Goal: Task Accomplishment & Management: Use online tool/utility

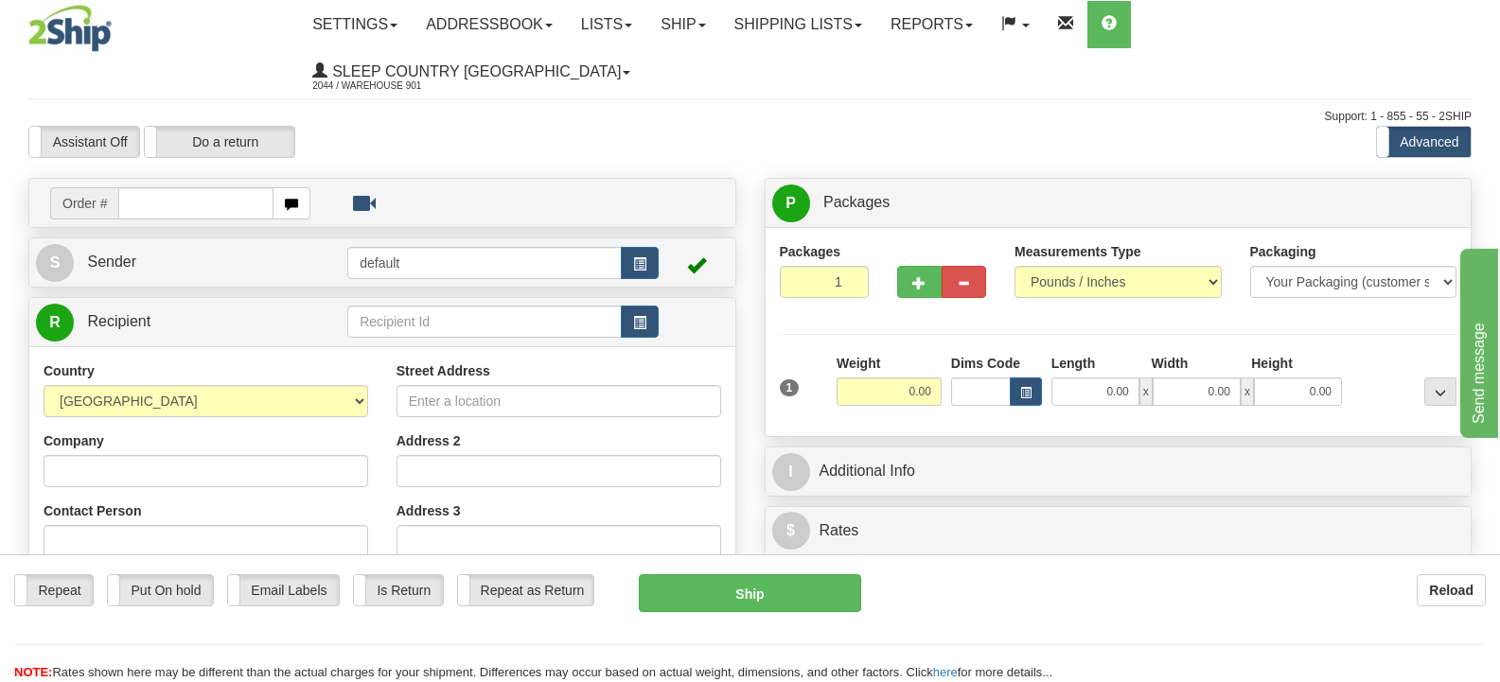
click at [244, 187] on input "text" at bounding box center [195, 203] width 154 height 32
type input "9000I106742"
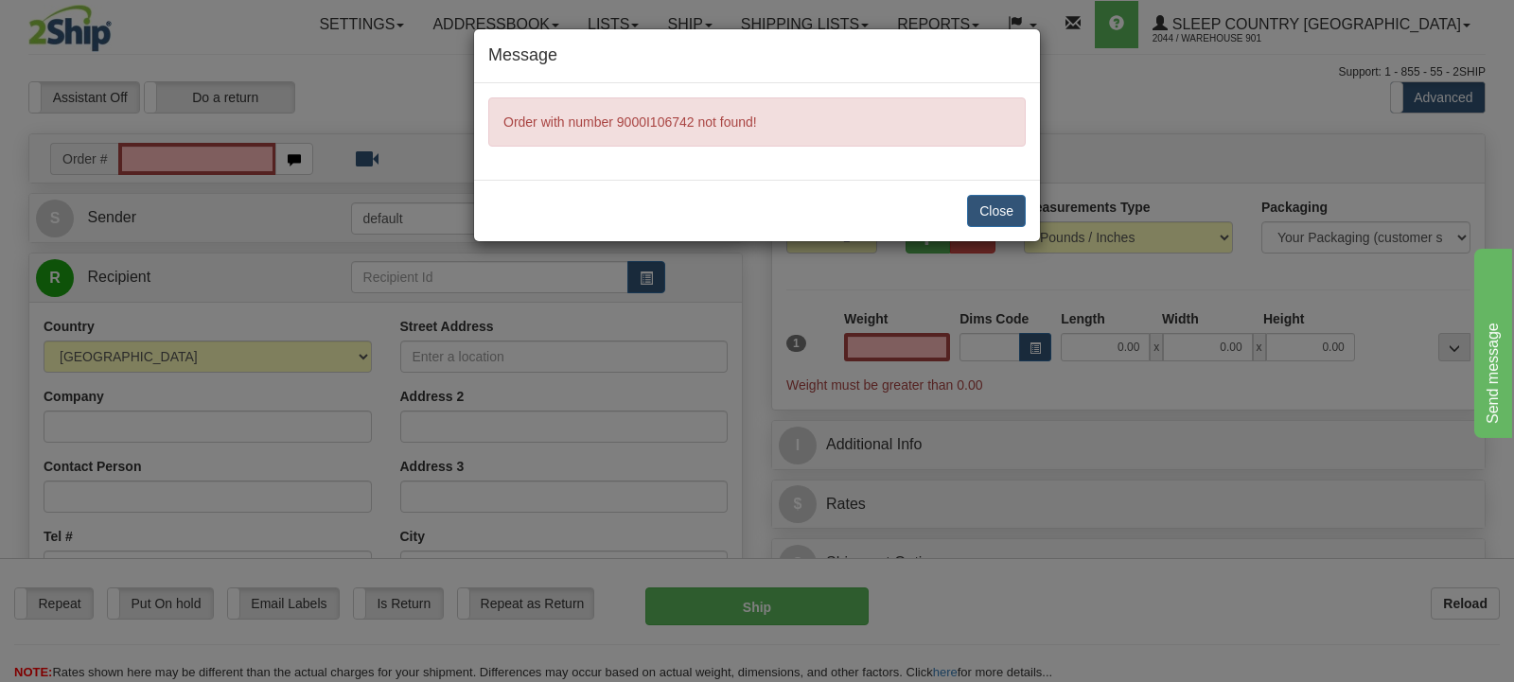
type input "0.00"
click at [999, 215] on button "Close" at bounding box center [996, 211] width 59 height 32
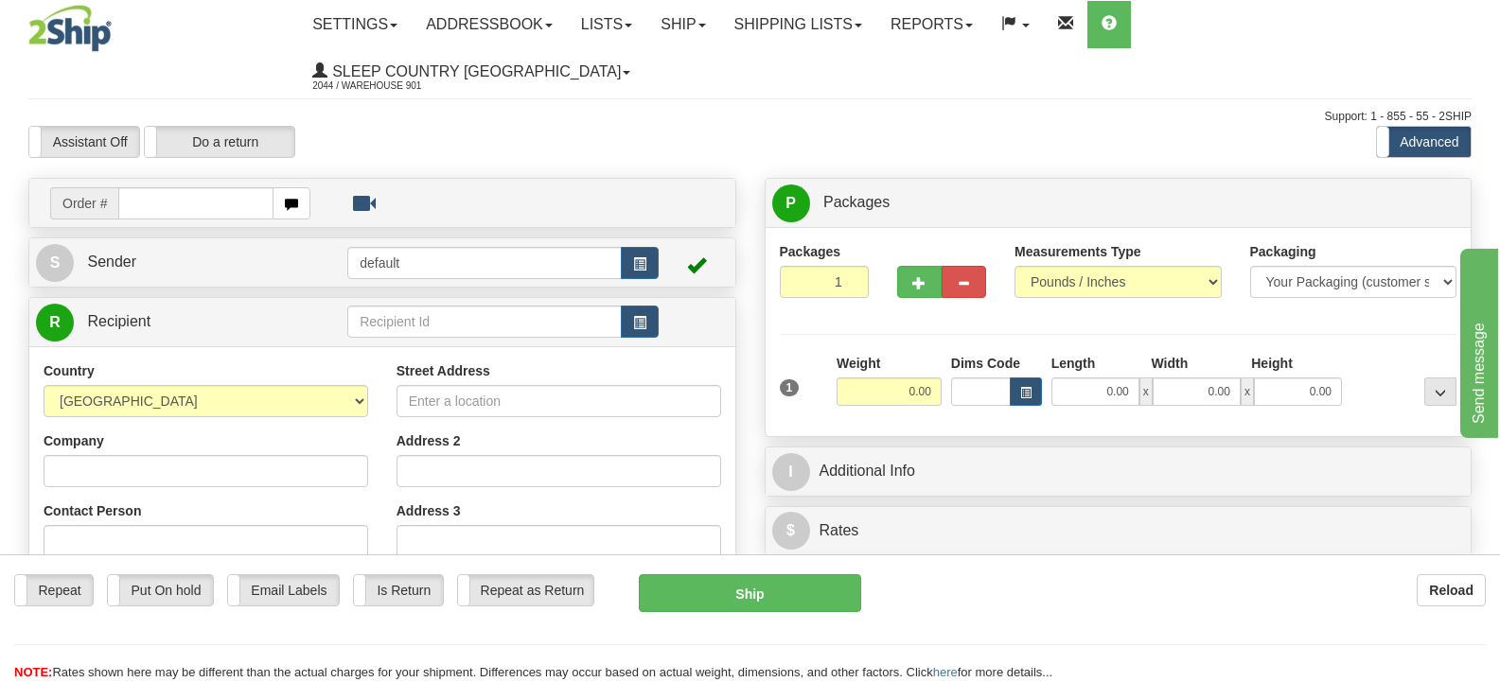
click at [174, 187] on input "text" at bounding box center [195, 203] width 154 height 32
click at [140, 187] on input "text" at bounding box center [195, 203] width 154 height 32
paste input "9000I106742"
type input "9000I106742"
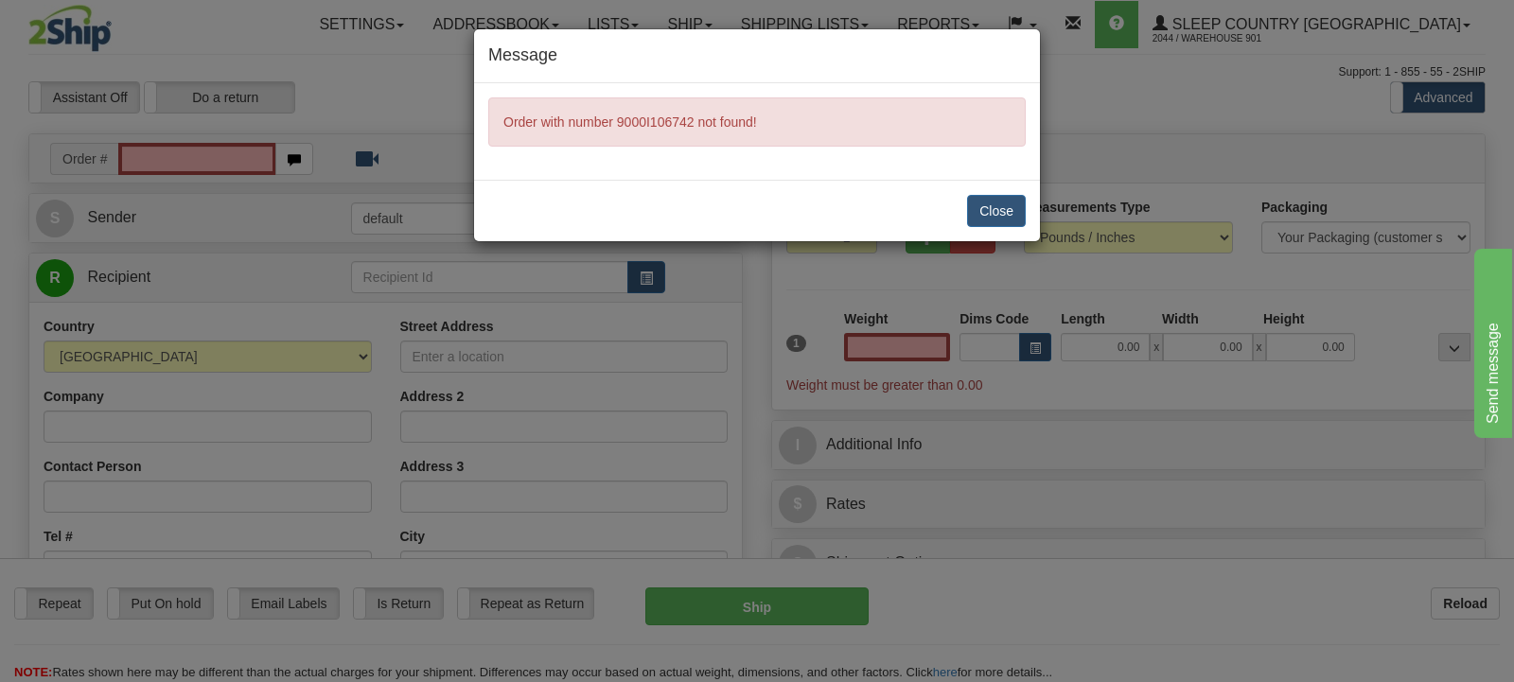
type input "0.00"
click at [999, 207] on button "Close" at bounding box center [996, 211] width 59 height 32
